Goal: Information Seeking & Learning: Learn about a topic

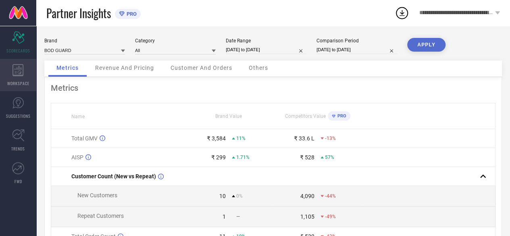
click at [21, 76] on icon at bounding box center [18, 70] width 11 height 12
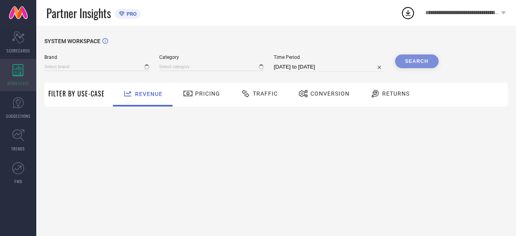
type input "BOD GUARD"
type input "All"
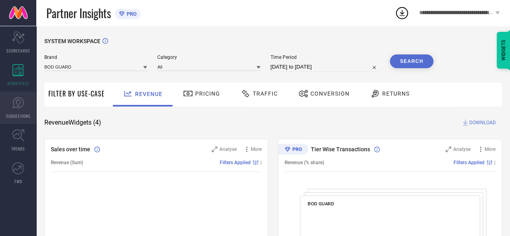
click at [23, 98] on icon at bounding box center [18, 103] width 12 height 12
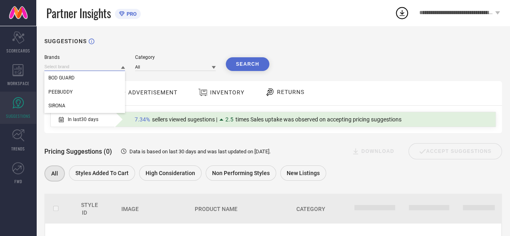
click at [102, 64] on input at bounding box center [84, 67] width 81 height 8
click at [100, 65] on input at bounding box center [84, 67] width 81 height 8
click at [85, 105] on div "SIRONA" at bounding box center [84, 106] width 81 height 14
click at [249, 63] on button "Search" at bounding box center [248, 64] width 44 height 14
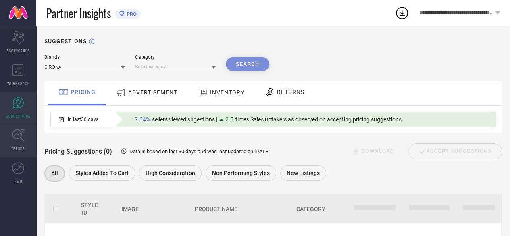
click at [12, 146] on span "TRENDS" at bounding box center [18, 149] width 14 height 6
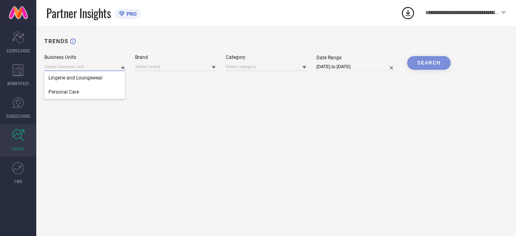
click at [107, 68] on input at bounding box center [84, 67] width 81 height 8
click at [103, 93] on div "Personal Care" at bounding box center [84, 92] width 81 height 14
click at [177, 70] on input at bounding box center [175, 67] width 81 height 8
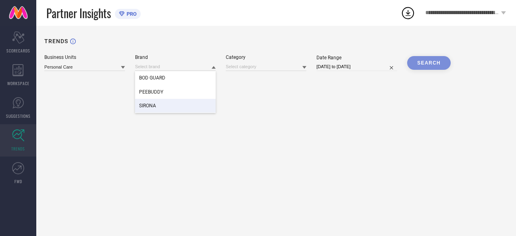
click at [169, 102] on div "SIRONA" at bounding box center [175, 106] width 81 height 14
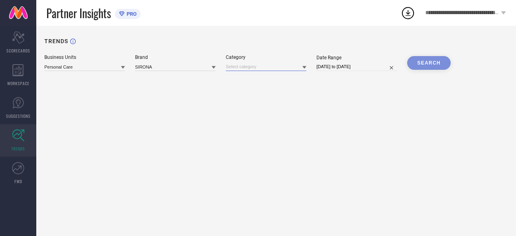
click at [265, 65] on input at bounding box center [266, 67] width 81 height 8
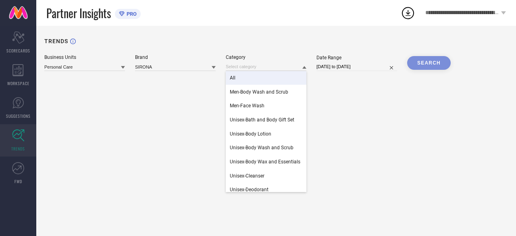
click at [255, 76] on div "All" at bounding box center [266, 78] width 81 height 14
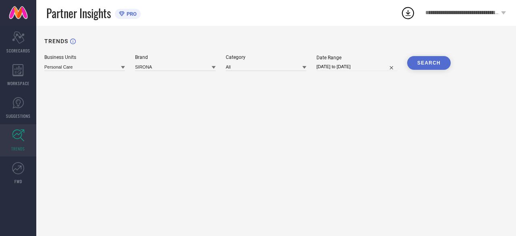
click at [438, 64] on button "SEARCH" at bounding box center [429, 63] width 44 height 14
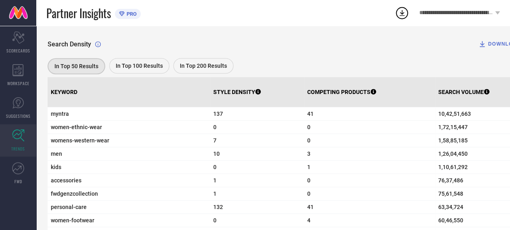
scroll to position [255, 0]
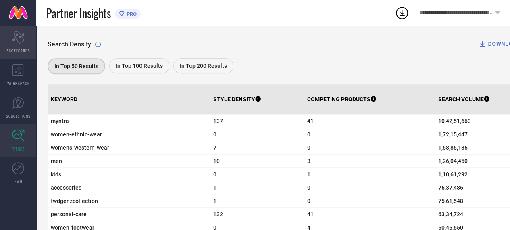
click at [18, 35] on icon at bounding box center [18, 37] width 12 height 12
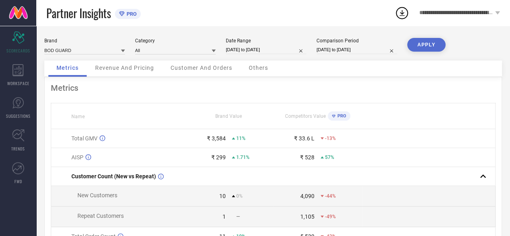
click at [264, 67] on span "Others" at bounding box center [258, 68] width 19 height 6
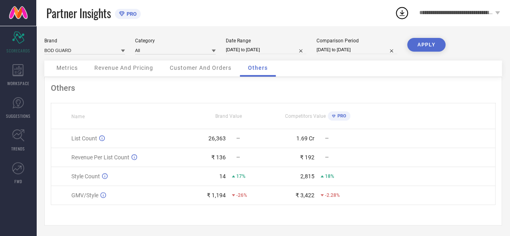
click at [76, 67] on span "Metrics" at bounding box center [66, 68] width 21 height 6
